Goal: Task Accomplishment & Management: Use online tool/utility

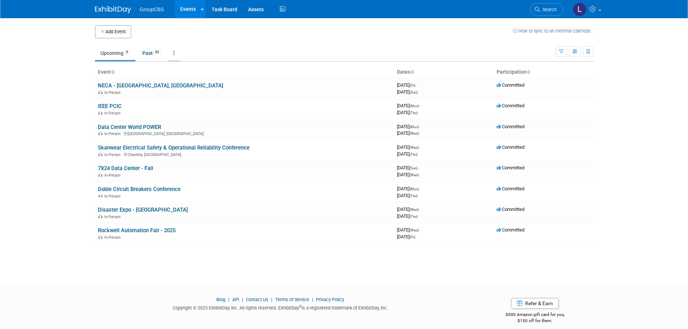
click at [178, 52] on link at bounding box center [174, 53] width 12 height 14
click at [193, 86] on span "Events grouped by year" at bounding box center [196, 89] width 43 height 6
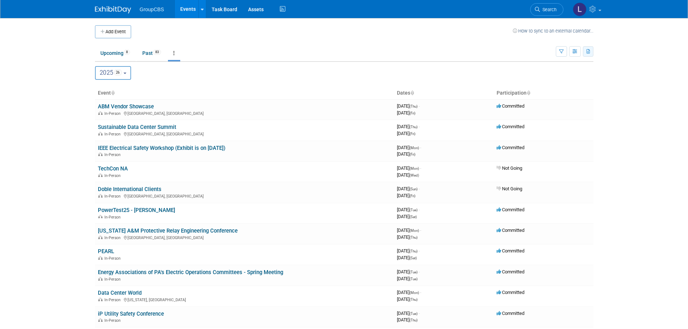
click at [586, 51] on button "button" at bounding box center [588, 51] width 10 height 10
click at [543, 78] on link "Export Current View (26 Events)" at bounding box center [548, 74] width 78 height 10
click at [118, 57] on link "Upcoming 8" at bounding box center [115, 53] width 40 height 14
